Goal: Use online tool/utility: Utilize a website feature to perform a specific function

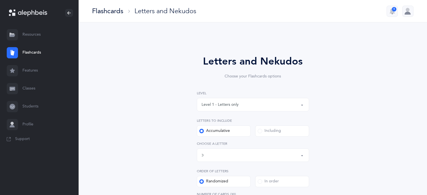
select select "82"
select select "single"
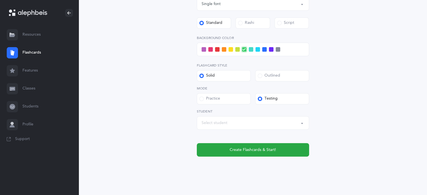
scroll to position [224, 0]
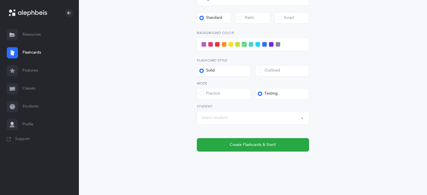
click at [232, 119] on div "Select student" at bounding box center [253, 118] width 103 height 10
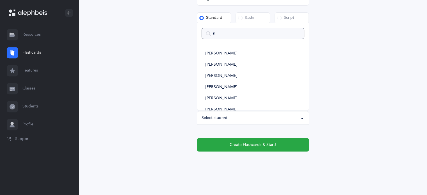
type input "na"
select select
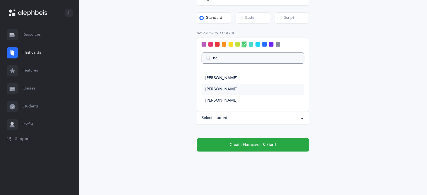
type input "na"
click at [224, 91] on span "[PERSON_NAME]" at bounding box center [222, 89] width 32 height 5
select select "14434"
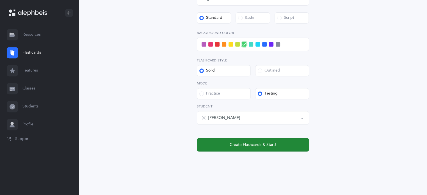
click at [251, 144] on span "Create Flashcards & Start!" at bounding box center [253, 145] width 46 height 6
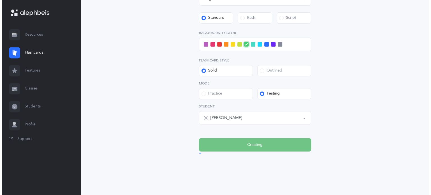
scroll to position [0, 0]
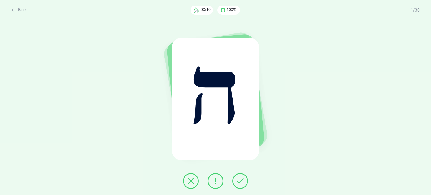
click at [240, 182] on icon at bounding box center [240, 181] width 7 height 7
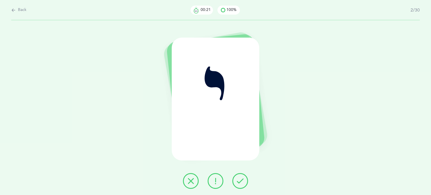
click at [189, 184] on icon at bounding box center [191, 181] width 7 height 7
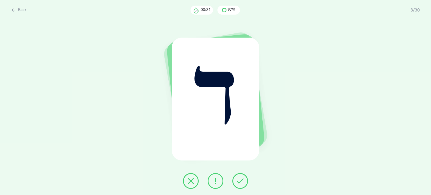
click at [192, 181] on icon at bounding box center [191, 181] width 7 height 7
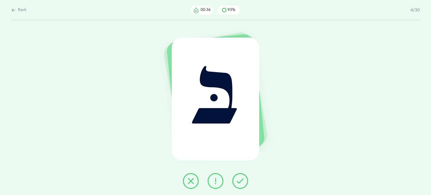
click at [240, 181] on icon at bounding box center [240, 181] width 7 height 7
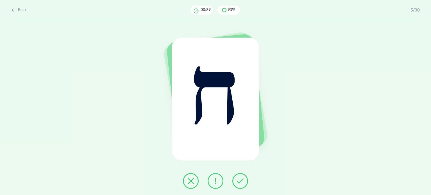
click at [237, 180] on icon at bounding box center [240, 181] width 7 height 7
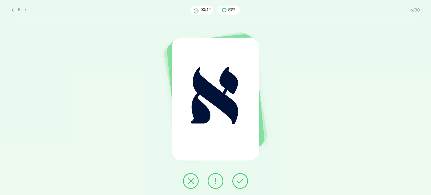
click at [242, 179] on icon at bounding box center [240, 181] width 7 height 7
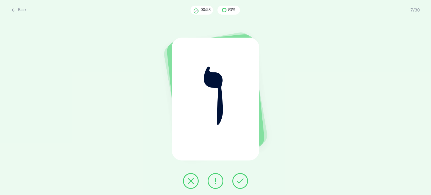
click at [188, 179] on icon at bounding box center [191, 181] width 7 height 7
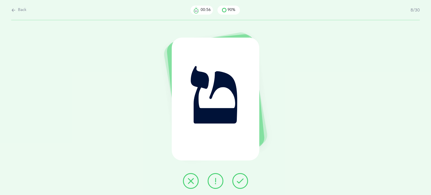
click at [241, 182] on icon at bounding box center [240, 181] width 7 height 7
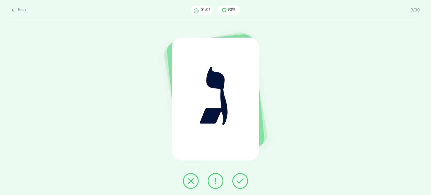
click at [245, 178] on button at bounding box center [241, 181] width 16 height 16
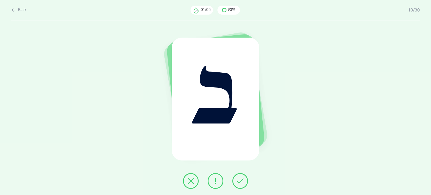
click at [238, 184] on icon at bounding box center [240, 181] width 7 height 7
click at [240, 177] on button at bounding box center [241, 181] width 16 height 16
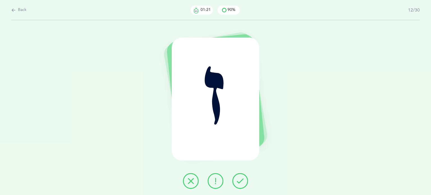
click at [242, 185] on button at bounding box center [241, 181] width 16 height 16
click at [189, 182] on icon at bounding box center [191, 181] width 7 height 7
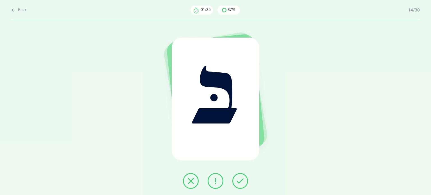
click at [246, 184] on button at bounding box center [241, 181] width 16 height 16
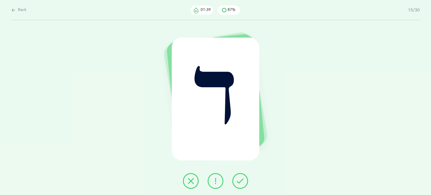
click at [244, 179] on button at bounding box center [241, 181] width 16 height 16
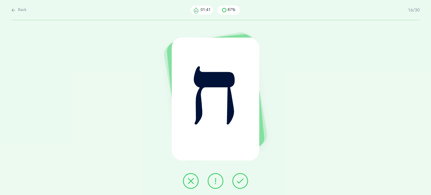
click at [246, 182] on button at bounding box center [241, 181] width 16 height 16
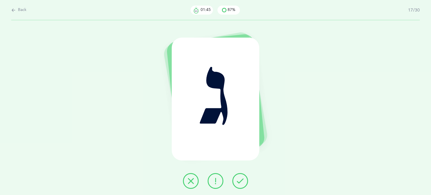
click at [238, 181] on icon at bounding box center [240, 181] width 7 height 7
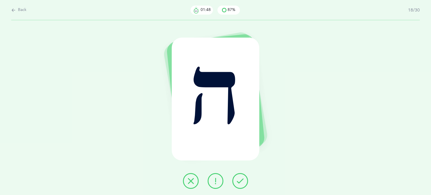
click at [242, 184] on icon at bounding box center [240, 181] width 7 height 7
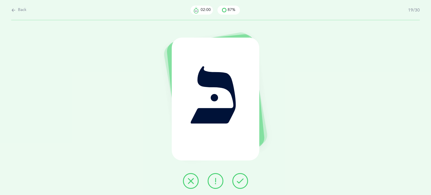
click at [190, 182] on icon at bounding box center [191, 181] width 7 height 7
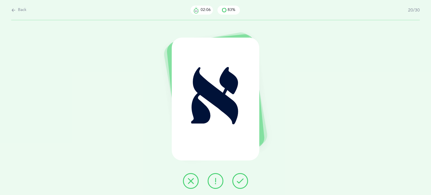
click at [239, 187] on button at bounding box center [241, 181] width 16 height 16
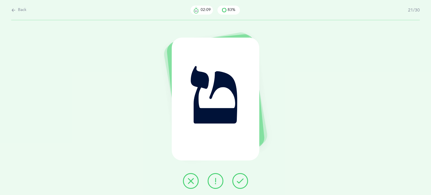
click at [240, 184] on icon at bounding box center [240, 181] width 7 height 7
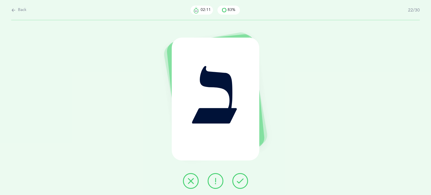
click at [240, 181] on icon at bounding box center [240, 181] width 7 height 7
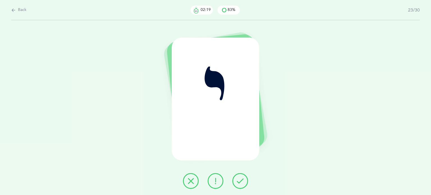
click at [187, 182] on button at bounding box center [191, 181] width 16 height 16
click at [238, 185] on button at bounding box center [241, 181] width 16 height 16
click at [193, 185] on button at bounding box center [191, 181] width 16 height 16
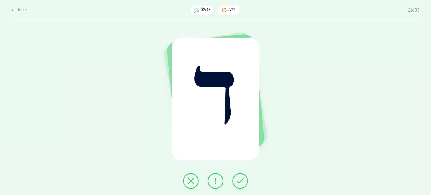
click at [191, 184] on icon at bounding box center [191, 181] width 7 height 7
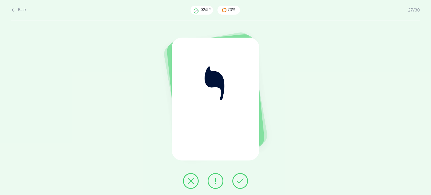
click at [190, 182] on icon at bounding box center [191, 181] width 7 height 7
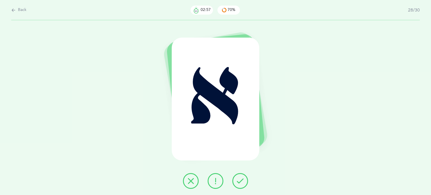
click at [243, 176] on button at bounding box center [241, 181] width 16 height 16
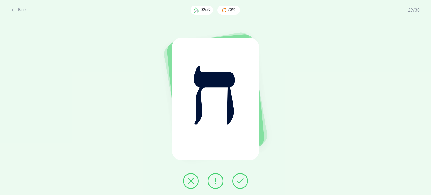
click at [243, 176] on button at bounding box center [241, 181] width 16 height 16
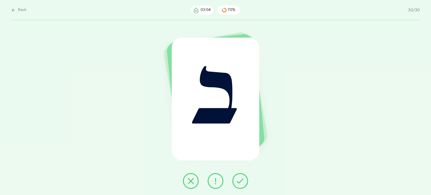
click at [211, 183] on button at bounding box center [216, 181] width 16 height 16
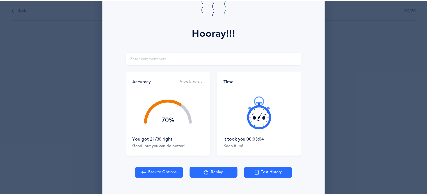
scroll to position [72, 0]
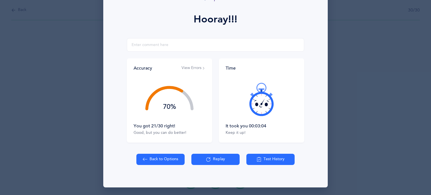
click at [164, 159] on button "Back to Options" at bounding box center [160, 159] width 48 height 11
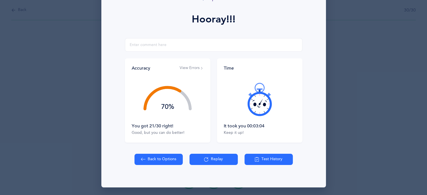
select select "82"
select select "single"
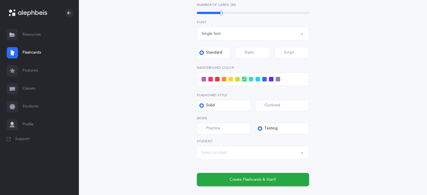
scroll to position [202, 0]
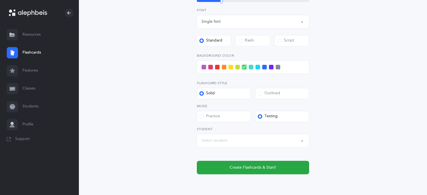
click at [225, 142] on div "Select student" at bounding box center [215, 141] width 26 height 6
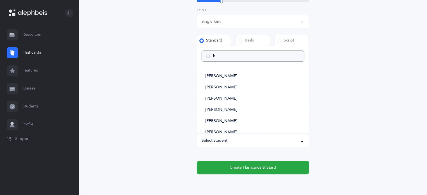
type input "ha"
select select
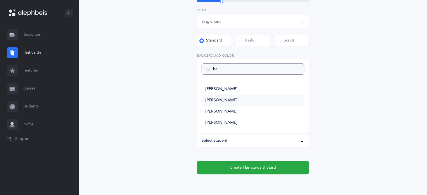
type input "ha"
click at [229, 101] on span "[PERSON_NAME]" at bounding box center [222, 100] width 32 height 5
select select "14439"
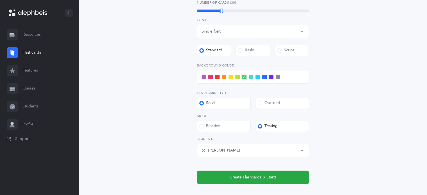
scroll to position [222, 0]
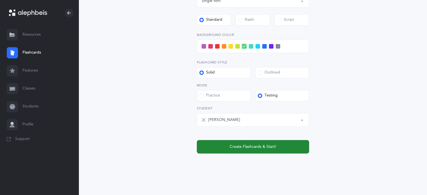
click at [264, 148] on span "Create Flashcards & Start!" at bounding box center [253, 147] width 46 height 6
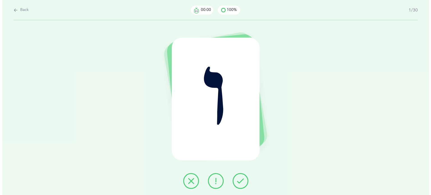
scroll to position [0, 0]
click at [185, 181] on button at bounding box center [191, 181] width 16 height 16
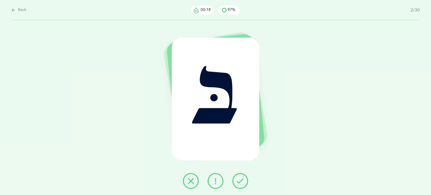
click at [242, 183] on icon at bounding box center [240, 181] width 7 height 7
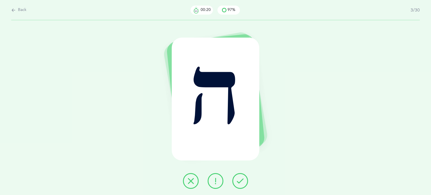
click at [237, 182] on icon at bounding box center [240, 181] width 7 height 7
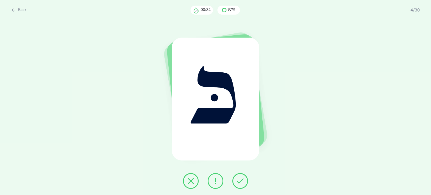
click at [212, 181] on icon at bounding box center [215, 181] width 7 height 7
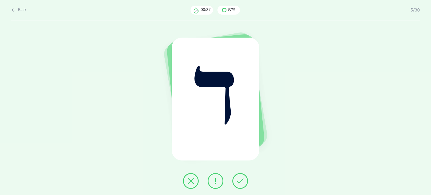
click at [241, 181] on icon at bounding box center [240, 181] width 7 height 7
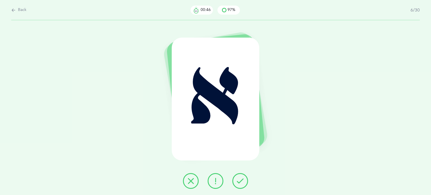
click at [217, 180] on icon at bounding box center [215, 181] width 7 height 7
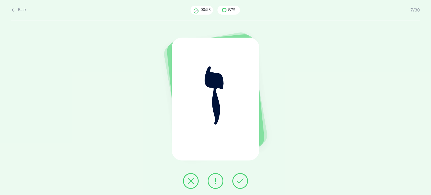
click at [188, 186] on button at bounding box center [191, 181] width 16 height 16
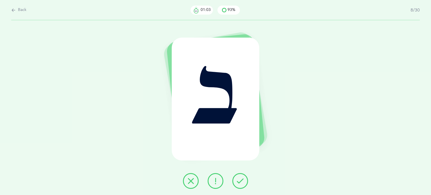
click at [243, 179] on icon at bounding box center [240, 181] width 7 height 7
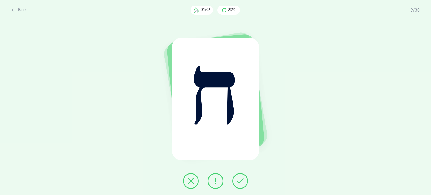
click at [243, 179] on icon at bounding box center [240, 181] width 7 height 7
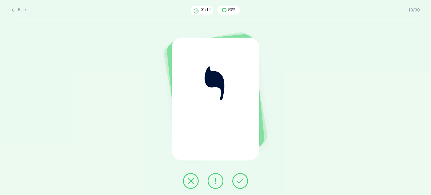
click at [190, 179] on icon at bounding box center [191, 181] width 7 height 7
click at [188, 178] on icon at bounding box center [191, 181] width 7 height 7
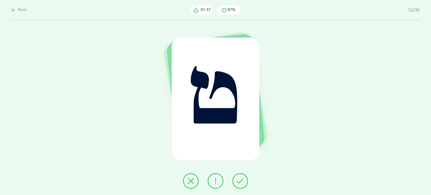
click at [190, 183] on icon at bounding box center [191, 181] width 7 height 7
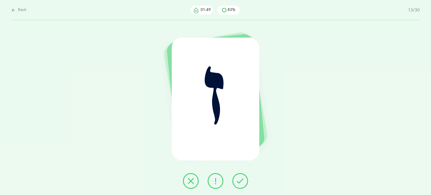
click at [216, 182] on icon at bounding box center [215, 181] width 7 height 7
click at [190, 183] on icon at bounding box center [191, 181] width 7 height 7
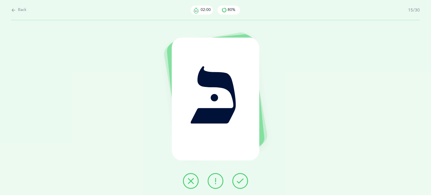
click at [243, 188] on button at bounding box center [241, 181] width 16 height 16
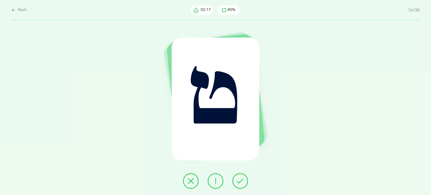
click at [192, 182] on icon at bounding box center [191, 181] width 7 height 7
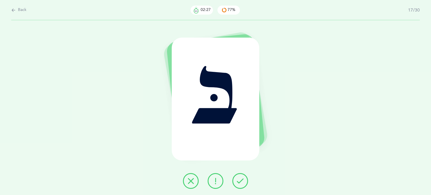
click at [217, 185] on button at bounding box center [216, 181] width 16 height 16
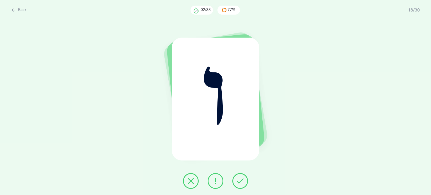
click at [189, 183] on icon at bounding box center [191, 181] width 7 height 7
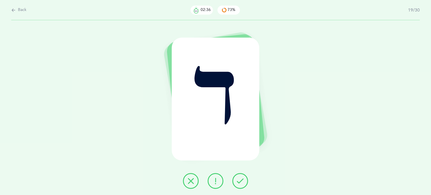
click at [238, 185] on button at bounding box center [241, 181] width 16 height 16
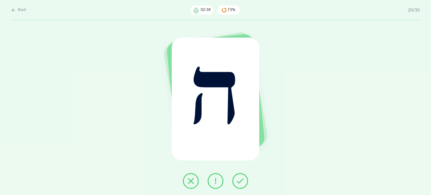
click at [243, 183] on icon at bounding box center [240, 181] width 7 height 7
click at [242, 181] on icon at bounding box center [240, 181] width 7 height 7
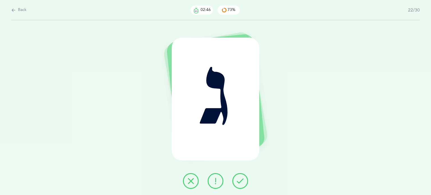
click at [195, 181] on button at bounding box center [191, 181] width 16 height 16
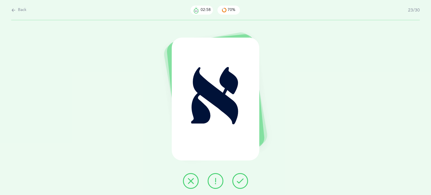
click at [219, 182] on icon at bounding box center [215, 181] width 7 height 7
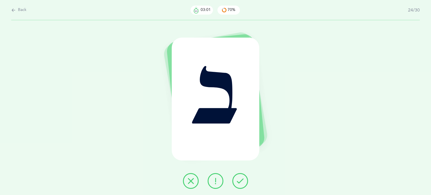
click at [242, 180] on icon at bounding box center [240, 181] width 7 height 7
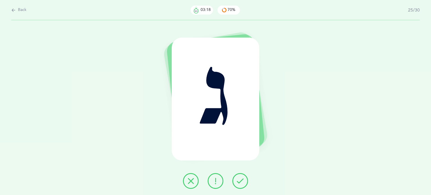
click at [185, 185] on button at bounding box center [191, 181] width 16 height 16
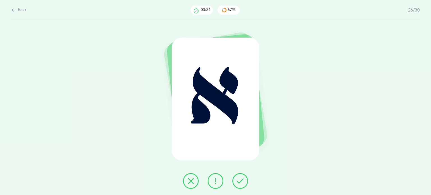
click at [212, 182] on button at bounding box center [216, 181] width 16 height 16
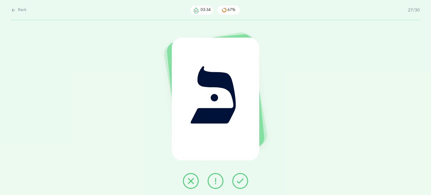
click at [239, 181] on icon at bounding box center [240, 181] width 7 height 7
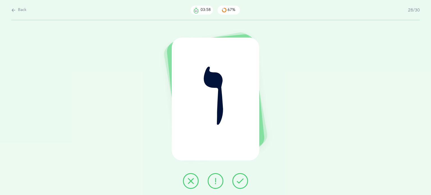
click at [188, 182] on icon at bounding box center [191, 181] width 7 height 7
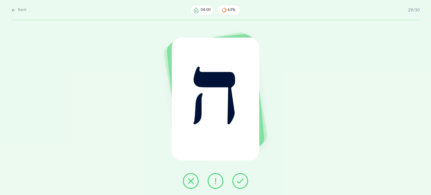
click at [247, 182] on button at bounding box center [241, 181] width 16 height 16
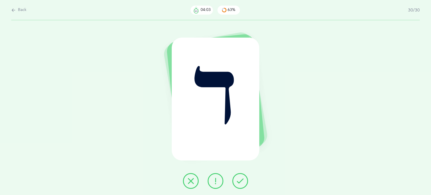
click at [247, 182] on button at bounding box center [241, 181] width 16 height 16
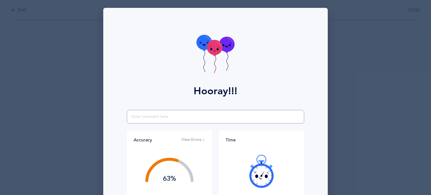
click at [162, 119] on input "text" at bounding box center [216, 116] width 178 height 13
type input "S"
click at [131, 117] on input "shes remembering her aleph's a lot better !" at bounding box center [216, 116] width 178 height 13
type input "Shes remembering her aleph's a lot better !"
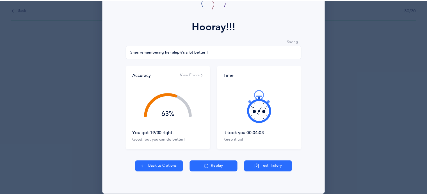
scroll to position [72, 0]
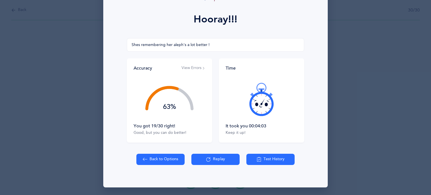
click at [145, 160] on icon at bounding box center [145, 159] width 4 height 6
select select "82"
select select "single"
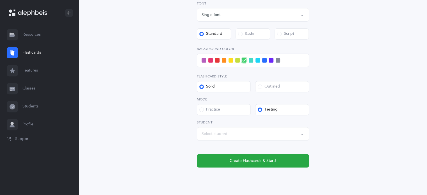
scroll to position [219, 0]
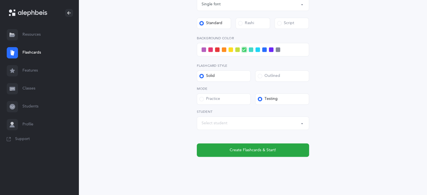
click at [221, 121] on div "Select student" at bounding box center [215, 123] width 26 height 6
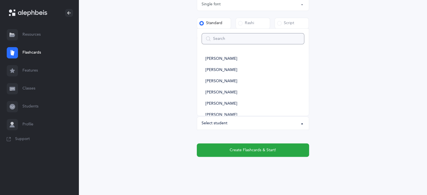
type input "e"
select select
type input "ei"
select select
type input "ei"
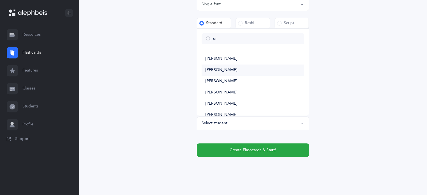
click at [221, 70] on span "[PERSON_NAME]" at bounding box center [222, 70] width 32 height 5
select select "14438"
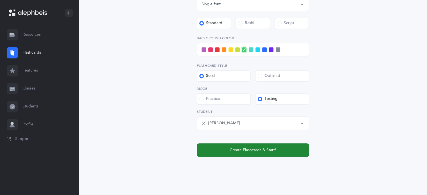
click at [279, 153] on button "Create Flashcards & Start!" at bounding box center [253, 150] width 112 height 13
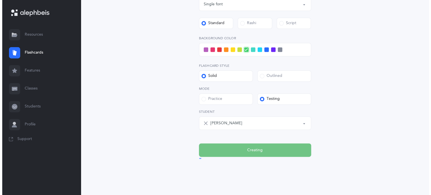
scroll to position [0, 0]
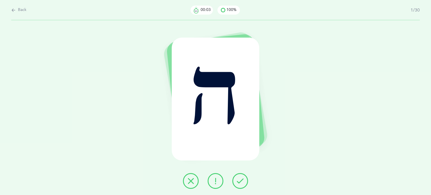
click at [244, 177] on button at bounding box center [241, 181] width 16 height 16
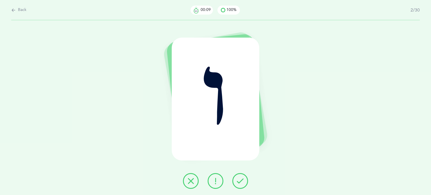
click at [184, 182] on button at bounding box center [191, 181] width 16 height 16
click at [247, 186] on div at bounding box center [216, 181] width 74 height 16
click at [238, 181] on icon at bounding box center [240, 181] width 7 height 7
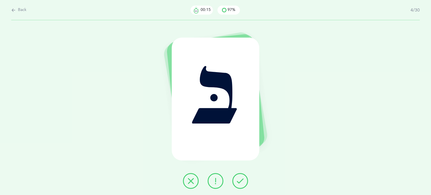
click at [238, 181] on icon at bounding box center [240, 181] width 7 height 7
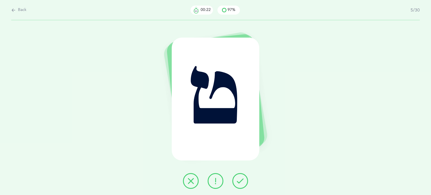
click at [242, 182] on icon at bounding box center [240, 181] width 7 height 7
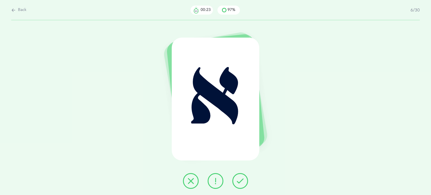
click at [242, 182] on icon at bounding box center [240, 181] width 7 height 7
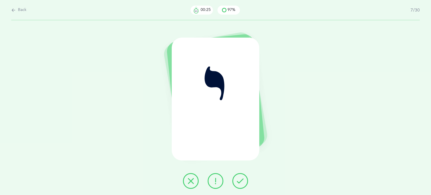
click at [242, 182] on icon at bounding box center [240, 181] width 7 height 7
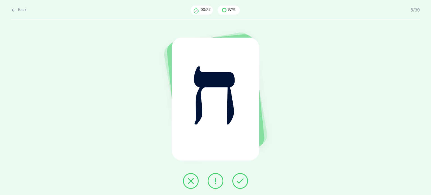
click at [242, 182] on icon at bounding box center [240, 181] width 7 height 7
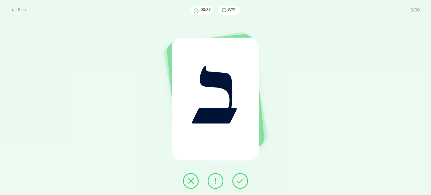
click at [213, 185] on button at bounding box center [216, 181] width 16 height 16
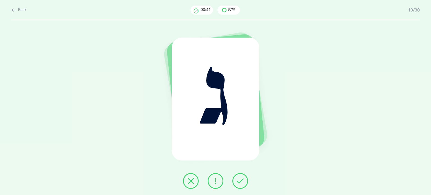
click at [240, 179] on icon at bounding box center [240, 181] width 7 height 7
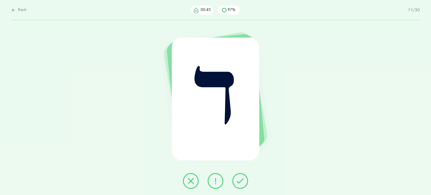
drag, startPoint x: 240, startPoint y: 179, endPoint x: 238, endPoint y: 186, distance: 6.8
click at [238, 186] on button at bounding box center [241, 181] width 16 height 16
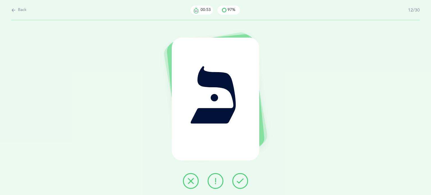
click at [244, 186] on button at bounding box center [241, 181] width 16 height 16
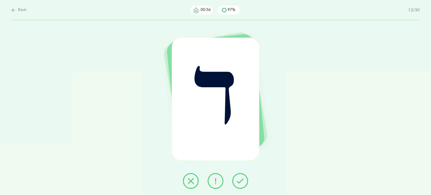
click at [240, 183] on icon at bounding box center [240, 181] width 7 height 7
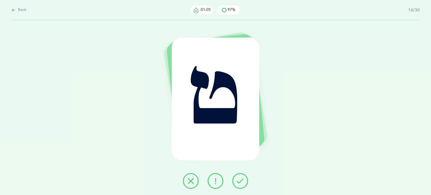
click at [186, 178] on button at bounding box center [191, 181] width 16 height 16
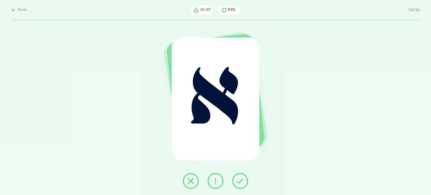
click at [246, 185] on button at bounding box center [241, 181] width 16 height 16
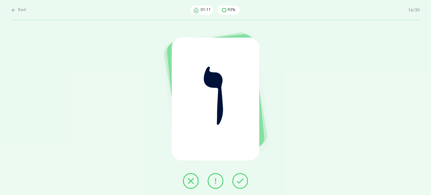
click at [190, 181] on icon at bounding box center [191, 181] width 7 height 7
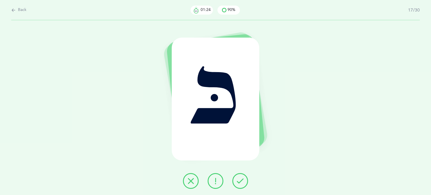
click at [181, 181] on div at bounding box center [216, 181] width 74 height 16
click at [187, 181] on button at bounding box center [191, 181] width 16 height 16
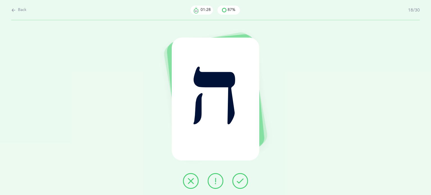
click at [241, 179] on icon at bounding box center [240, 181] width 7 height 7
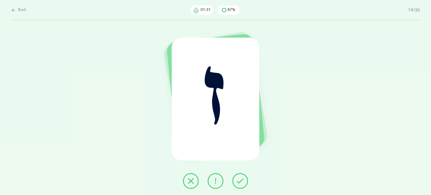
click at [241, 179] on icon at bounding box center [240, 181] width 7 height 7
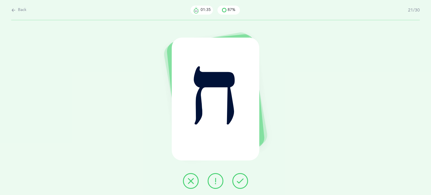
click at [241, 179] on icon at bounding box center [240, 181] width 7 height 7
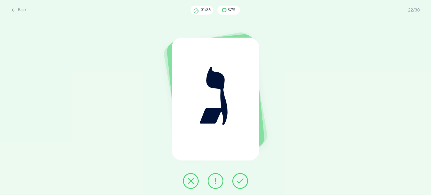
click at [241, 179] on icon at bounding box center [240, 181] width 7 height 7
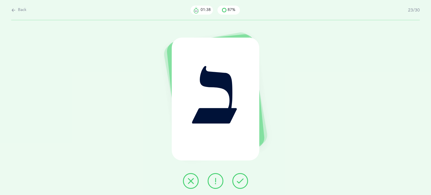
click at [241, 179] on icon at bounding box center [240, 181] width 7 height 7
click at [217, 182] on icon at bounding box center [215, 181] width 7 height 7
click at [239, 180] on icon at bounding box center [240, 181] width 7 height 7
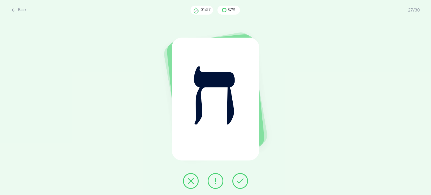
click at [239, 180] on icon at bounding box center [240, 181] width 7 height 7
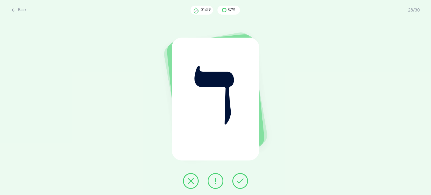
click at [239, 180] on icon at bounding box center [240, 181] width 7 height 7
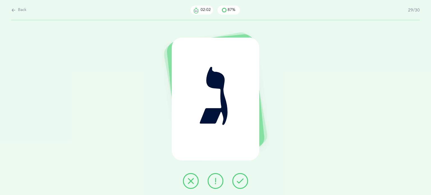
click at [239, 180] on icon at bounding box center [240, 181] width 7 height 7
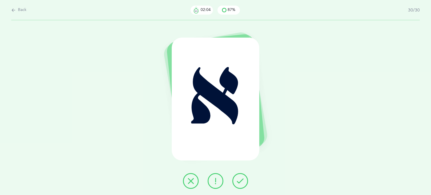
click at [239, 180] on icon at bounding box center [240, 181] width 7 height 7
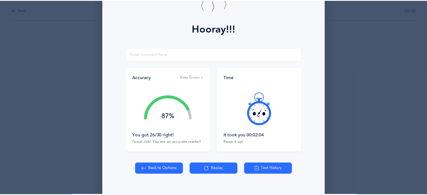
scroll to position [62, 0]
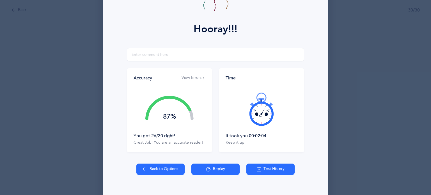
click at [143, 168] on icon at bounding box center [145, 169] width 4 height 6
select select "82"
select select "single"
